Goal: Feedback & Contribution: Leave review/rating

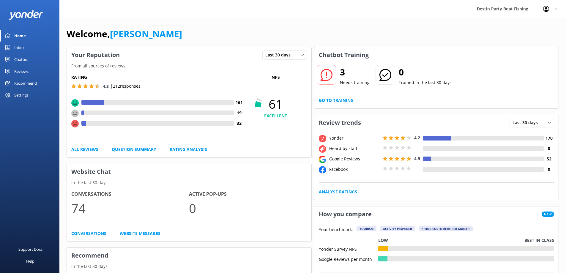
click at [18, 48] on div "Inbox" at bounding box center [19, 48] width 10 height 12
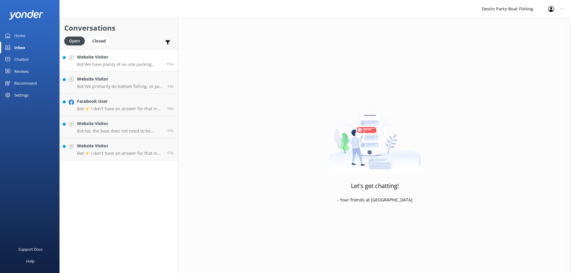
click at [104, 60] on h4 "Website Visitor" at bounding box center [119, 57] width 85 height 7
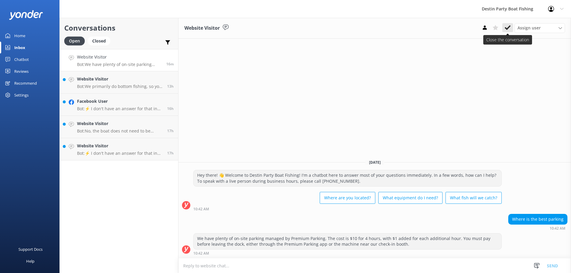
click at [506, 29] on use at bounding box center [508, 27] width 6 height 5
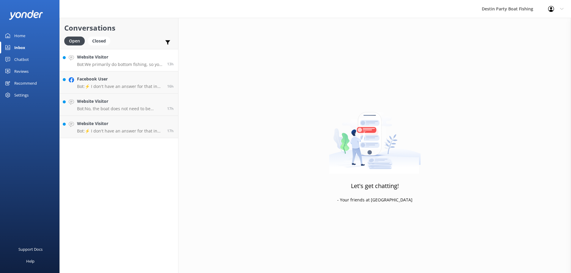
click at [120, 62] on p "Bot: We primarily do bottom fishing, so you can expect to catch snapper, groupe…" at bounding box center [120, 64] width 86 height 5
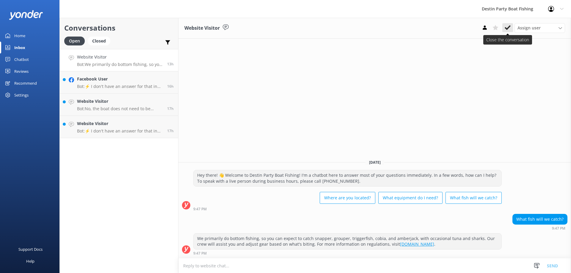
click at [506, 28] on icon at bounding box center [508, 28] width 6 height 6
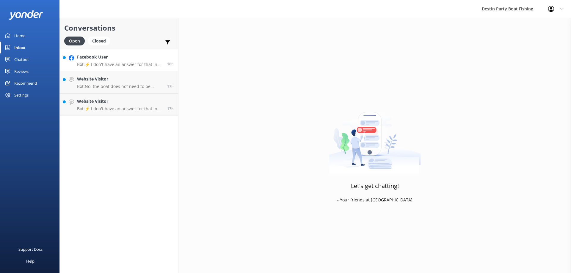
drag, startPoint x: 98, startPoint y: 70, endPoint x: 98, endPoint y: 66, distance: 3.6
click at [98, 70] on link "Facebook User Bot: ⚡ I don't have an answer for that in my knowledge base. Plea…" at bounding box center [119, 60] width 118 height 22
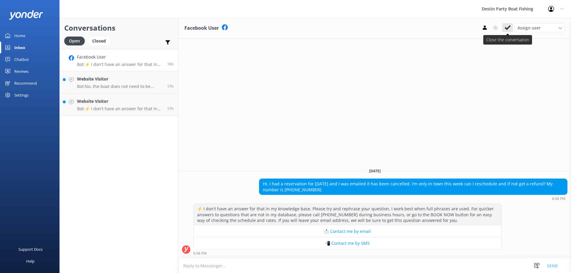
click at [506, 28] on use at bounding box center [508, 27] width 6 height 5
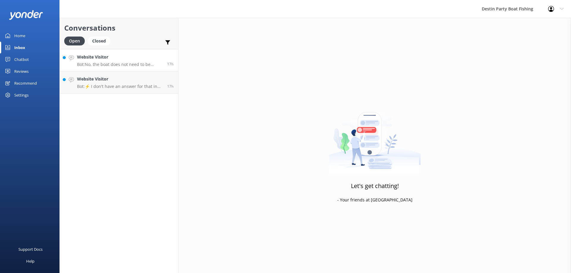
click at [137, 61] on div "Website Visitor Bot: No, the boat does not need to be rented to full capacity. …" at bounding box center [120, 60] width 86 height 13
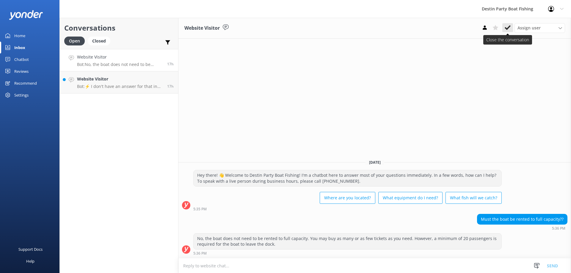
click at [507, 25] on icon at bounding box center [508, 28] width 6 height 6
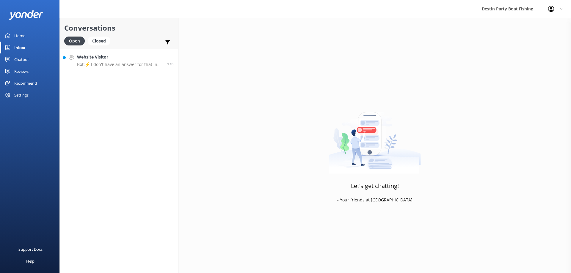
click at [131, 57] on h4 "Website Visitor" at bounding box center [120, 57] width 86 height 7
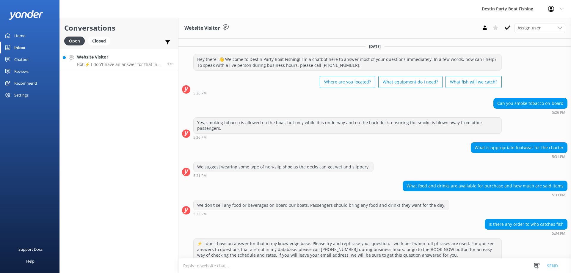
scroll to position [35, 0]
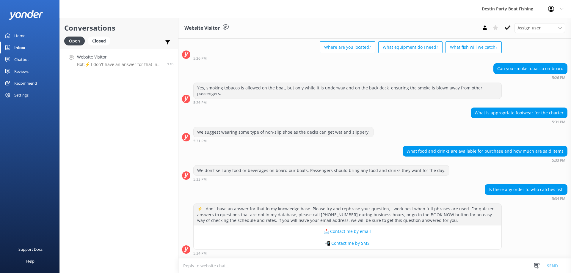
click at [203, 264] on textarea at bounding box center [374, 266] width 393 height 15
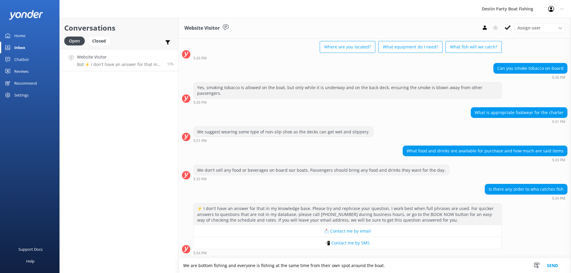
type textarea "We are bottom fishing and everyone is fishing at the same time from their own s…"
click at [553, 268] on button "Send" at bounding box center [552, 265] width 22 height 15
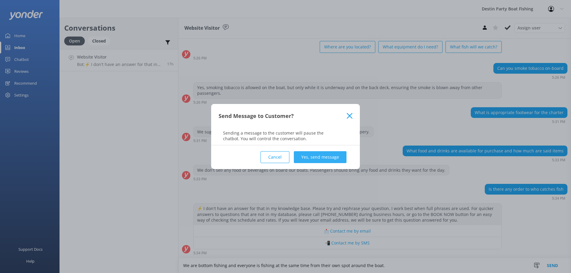
click at [322, 158] on button "Yes, send message" at bounding box center [320, 157] width 53 height 12
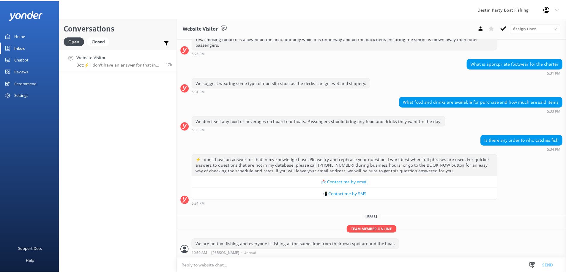
scroll to position [84, 0]
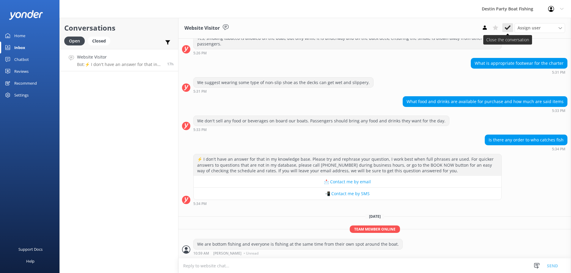
click at [508, 27] on use at bounding box center [508, 27] width 6 height 5
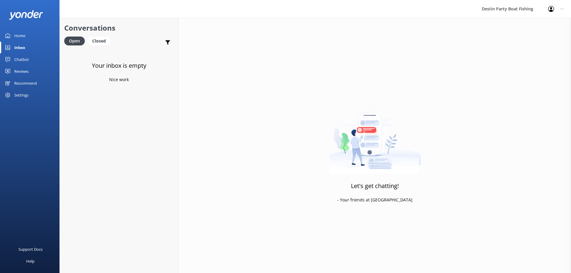
click at [18, 69] on div "Reviews" at bounding box center [21, 71] width 14 height 12
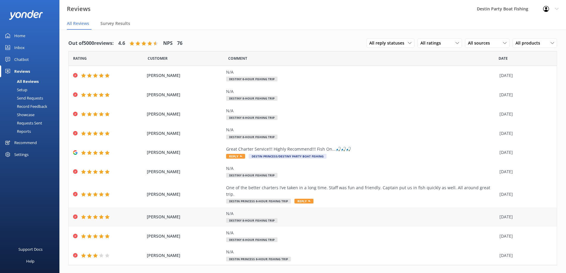
scroll to position [5, 0]
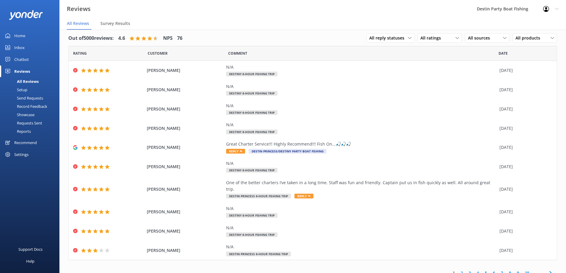
click at [459, 270] on link "2" at bounding box center [462, 273] width 8 height 6
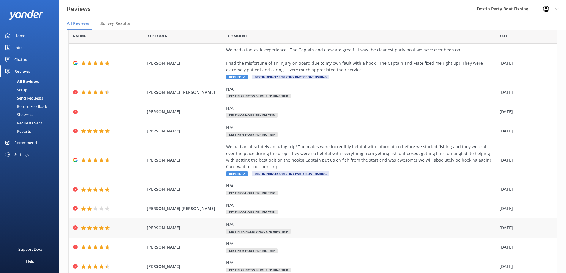
scroll to position [45, 0]
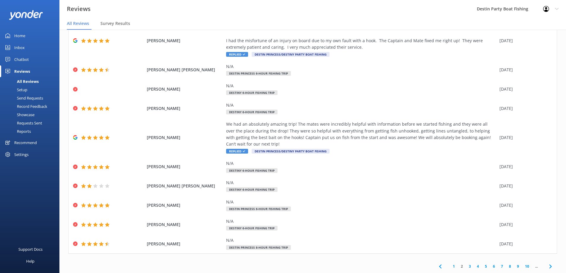
click at [450, 267] on link "1" at bounding box center [454, 267] width 8 height 6
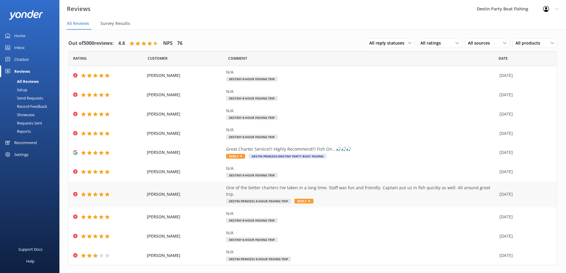
click at [301, 199] on span "Reply" at bounding box center [304, 201] width 19 height 5
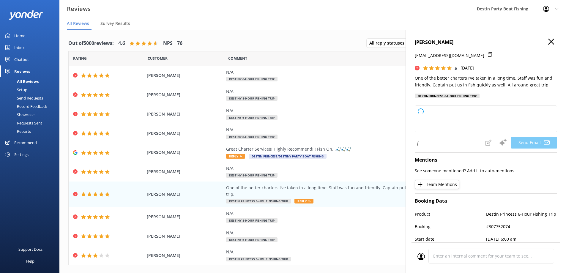
type textarea "Thank you so much for your kind words, [PERSON_NAME]! We’re thrilled you had a …"
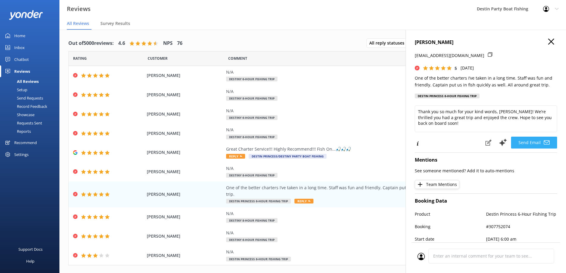
click at [533, 143] on button "Send Email" at bounding box center [534, 143] width 46 height 12
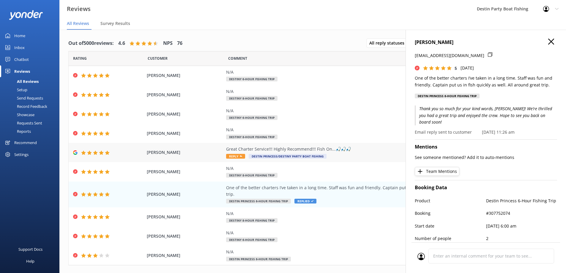
click at [235, 156] on span "Reply" at bounding box center [235, 156] width 19 height 5
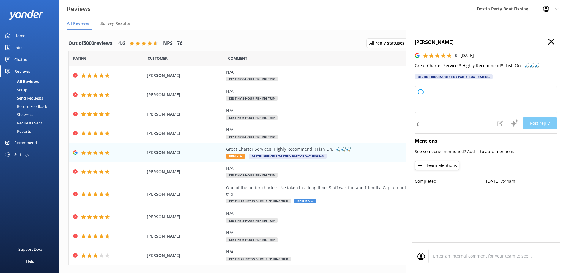
type textarea "Thank you so much for your fantastic review and recommendation! We're thrilled …"
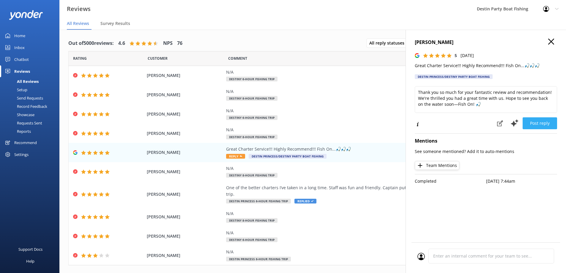
click at [541, 123] on button "Post reply" at bounding box center [540, 123] width 34 height 12
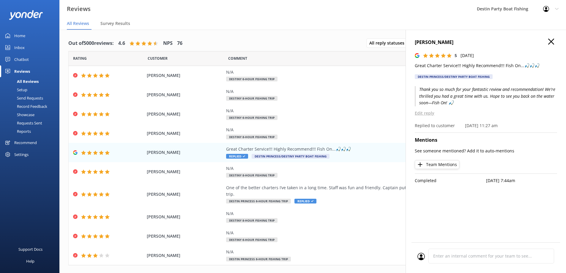
click at [551, 39] on icon "button" at bounding box center [552, 42] width 6 height 6
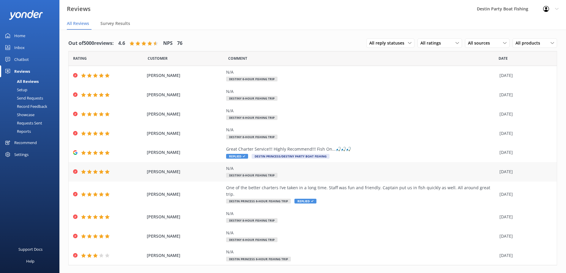
scroll to position [5, 0]
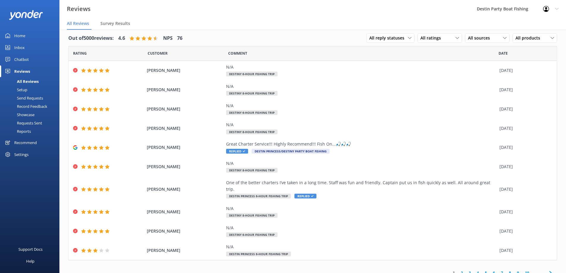
click at [458, 270] on link "2" at bounding box center [462, 273] width 8 height 6
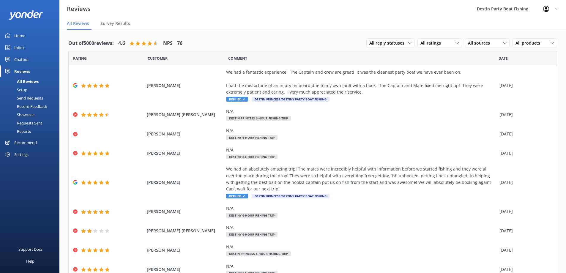
click at [14, 46] on link "Inbox" at bounding box center [29, 48] width 59 height 12
